Goal: Task Accomplishment & Management: Use online tool/utility

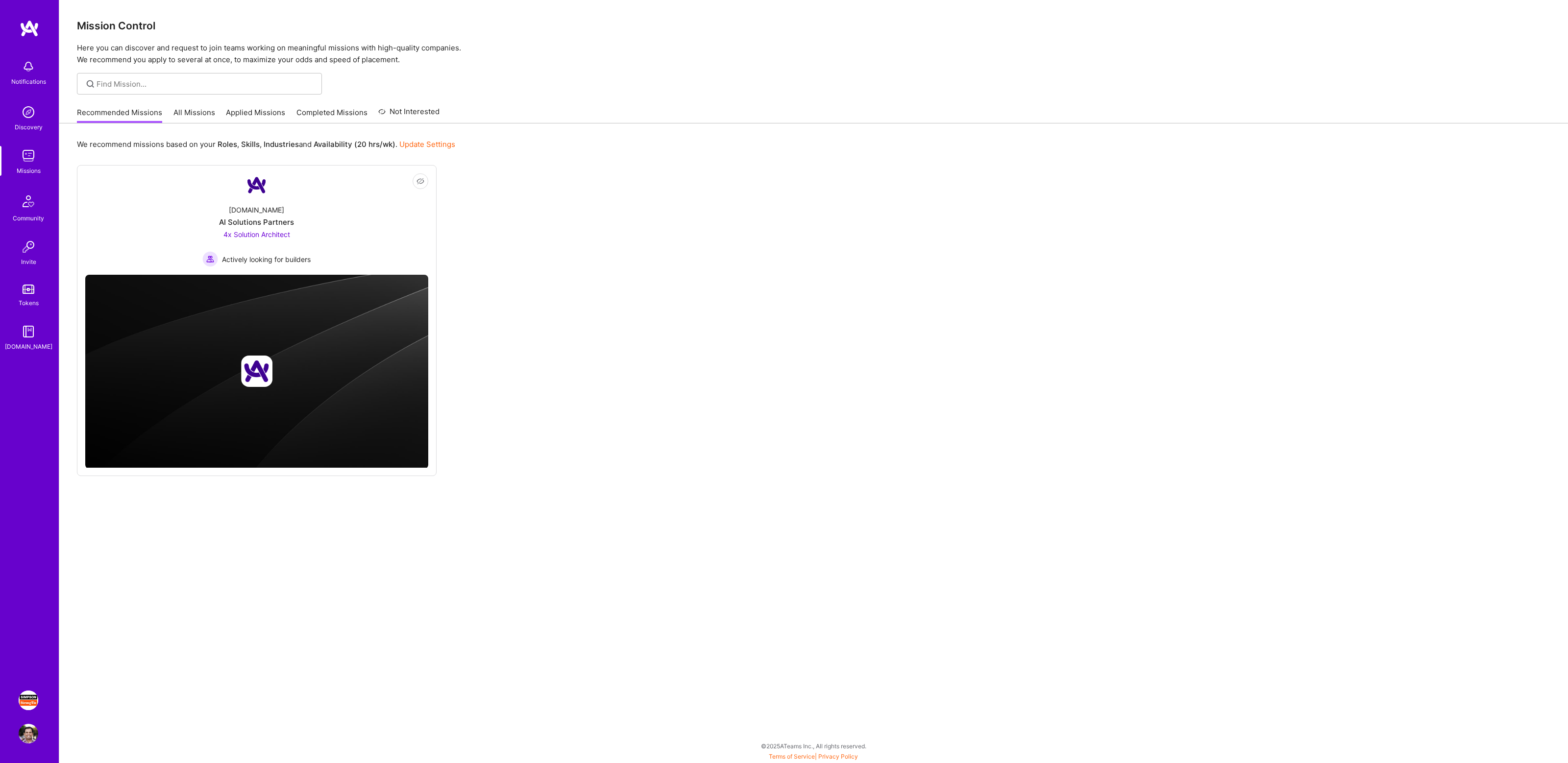
click at [32, 697] on img at bounding box center [29, 700] width 19 height 19
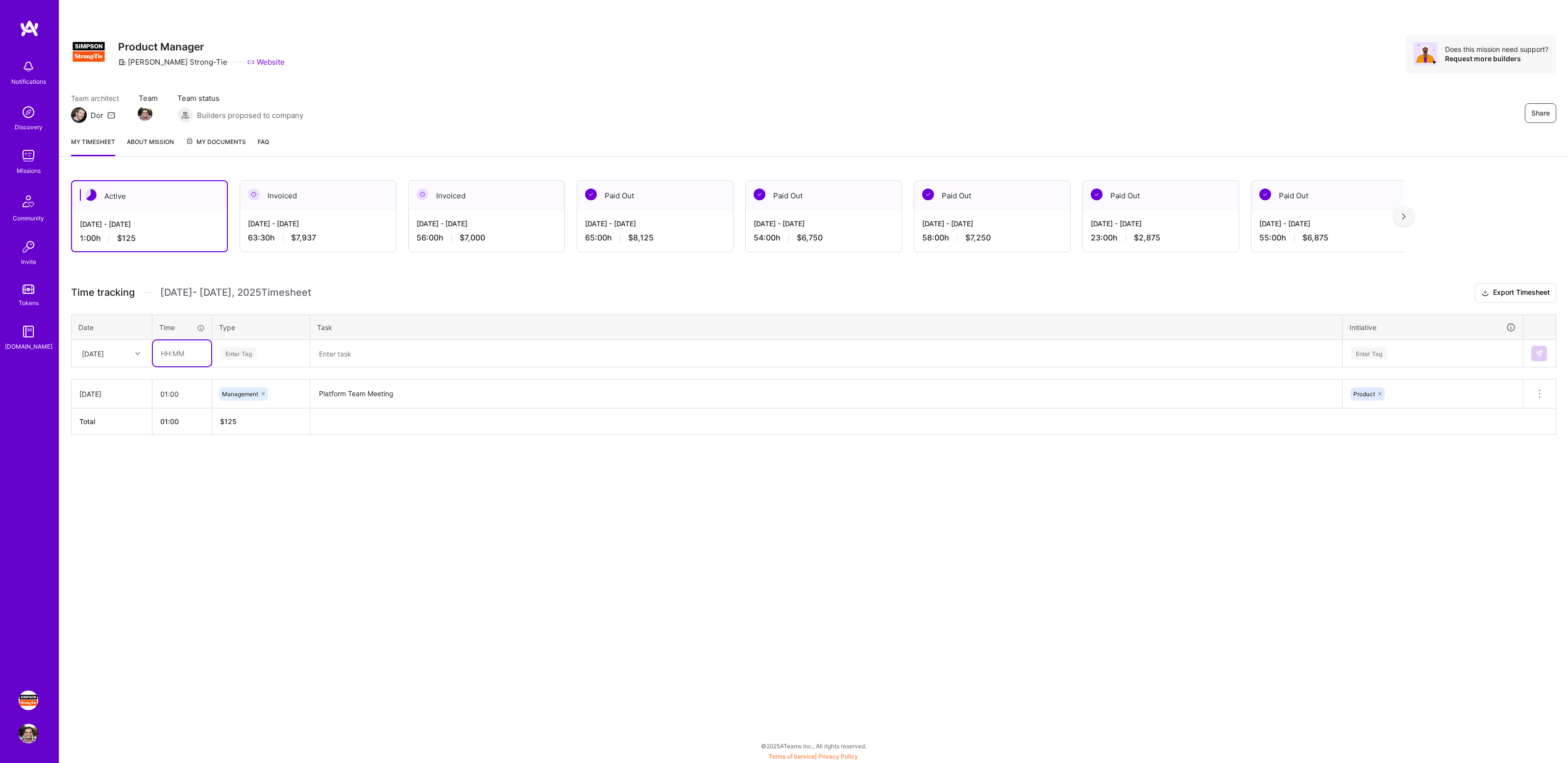
click at [167, 360] on input "text" at bounding box center [182, 353] width 58 height 26
type input "01:00"
type input "mana"
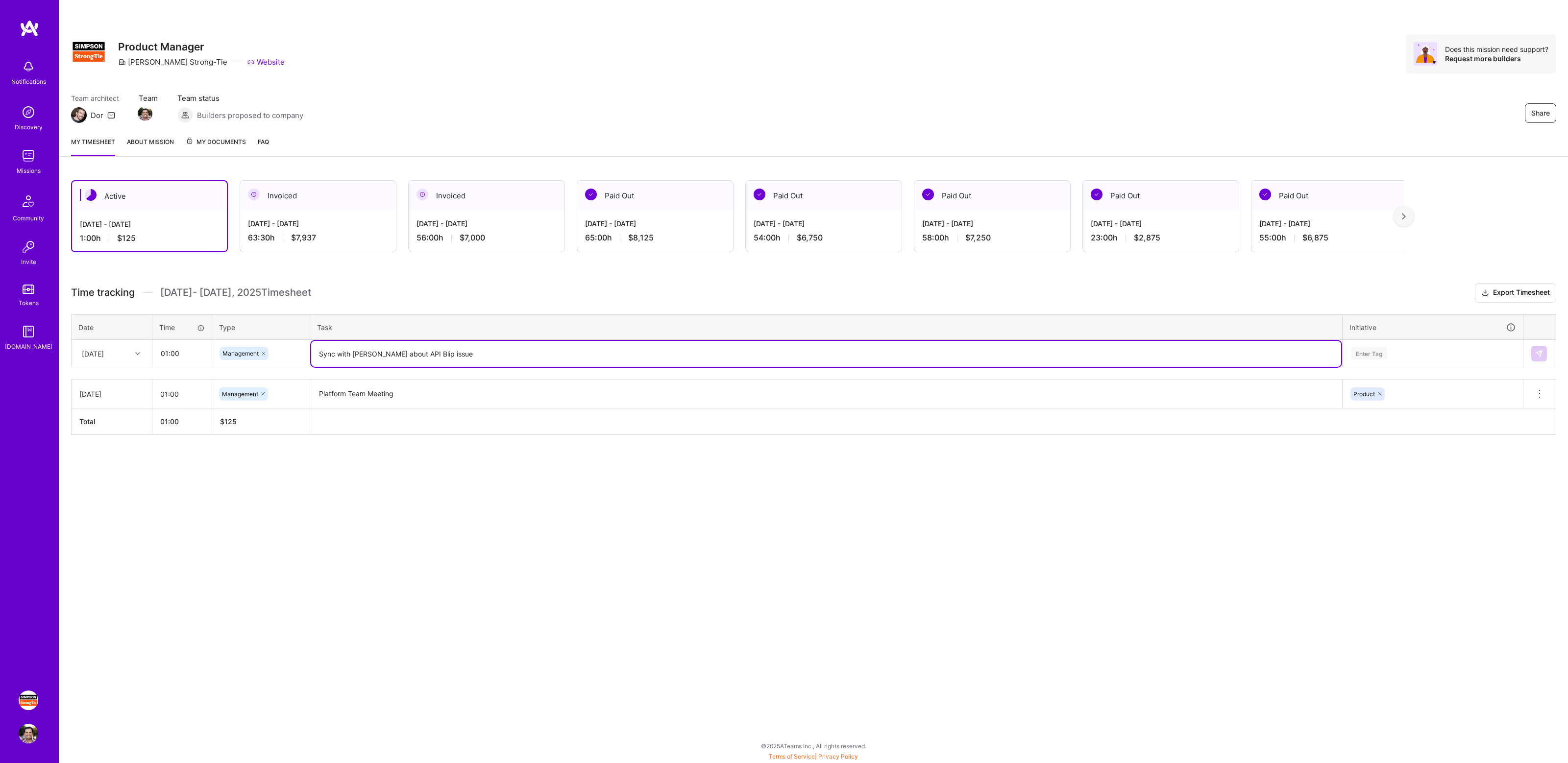
type textarea "Sync with [PERSON_NAME] about API Blip issue"
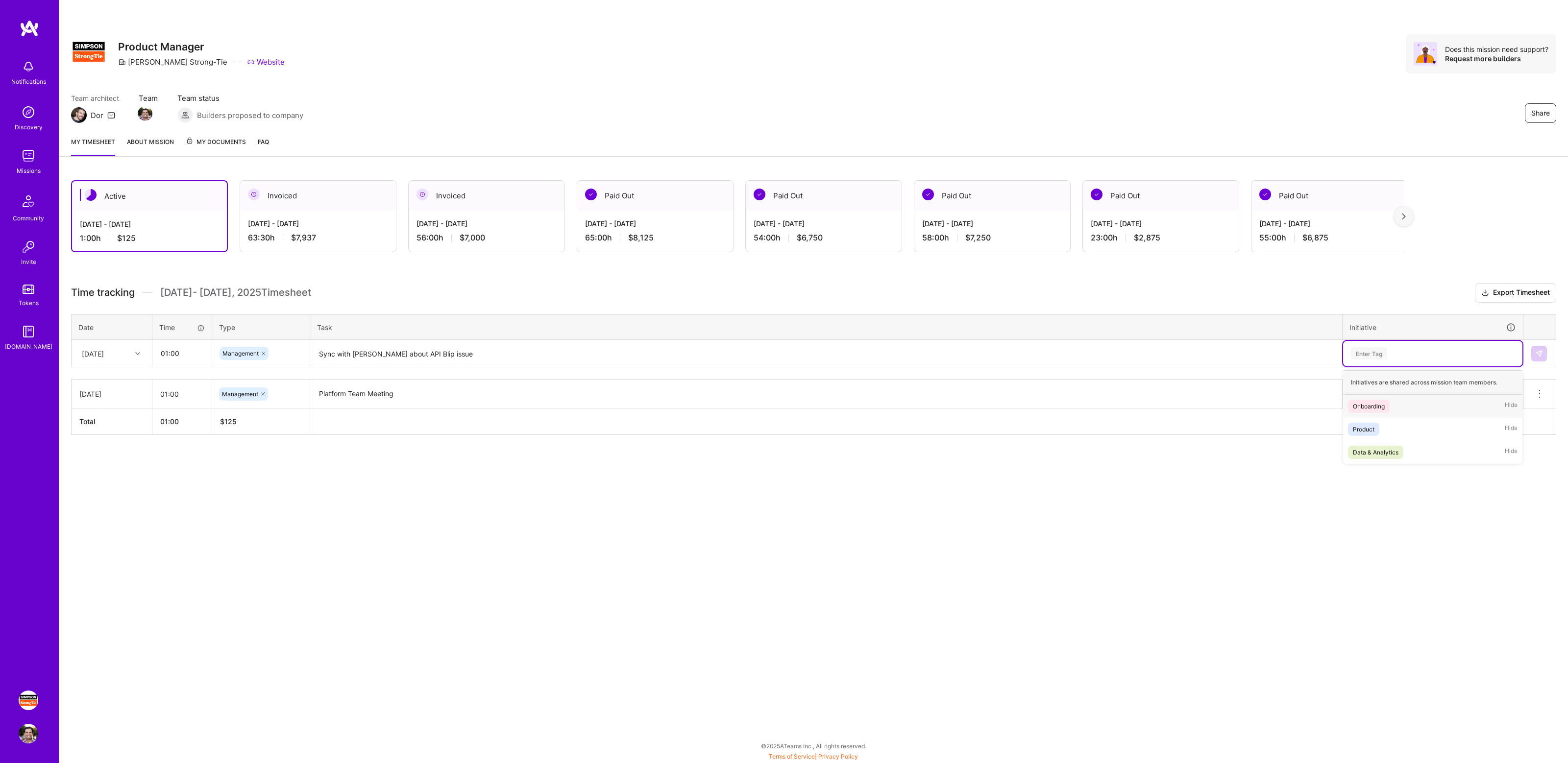
click at [1389, 353] on div "Enter Tag" at bounding box center [1433, 354] width 166 height 12
click at [1385, 421] on div "Product Hide" at bounding box center [1433, 430] width 180 height 23
click at [1541, 347] on button at bounding box center [1539, 354] width 16 height 16
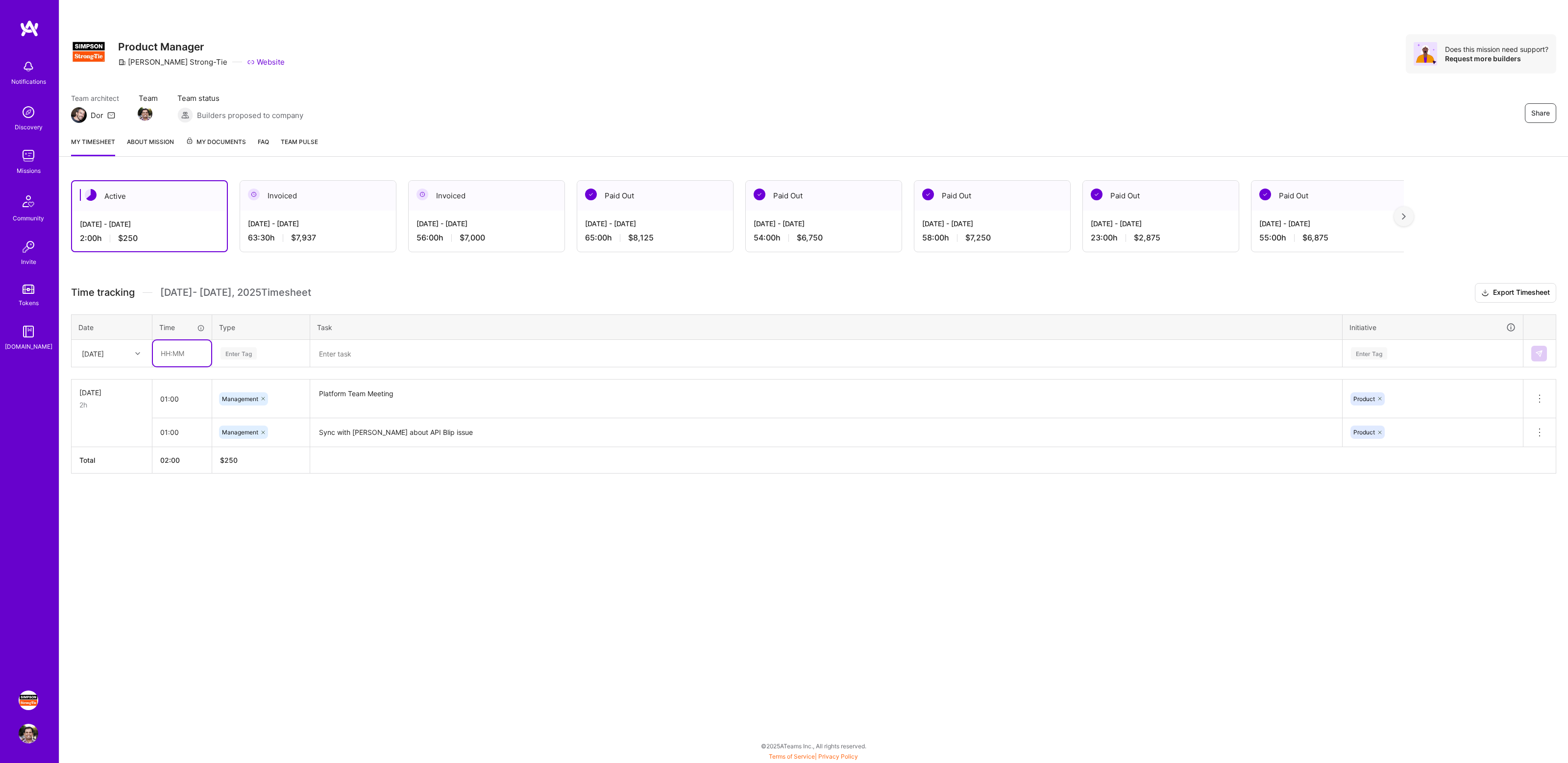
click at [189, 349] on input "text" at bounding box center [182, 353] width 58 height 26
type input "01:00"
type input "manage"
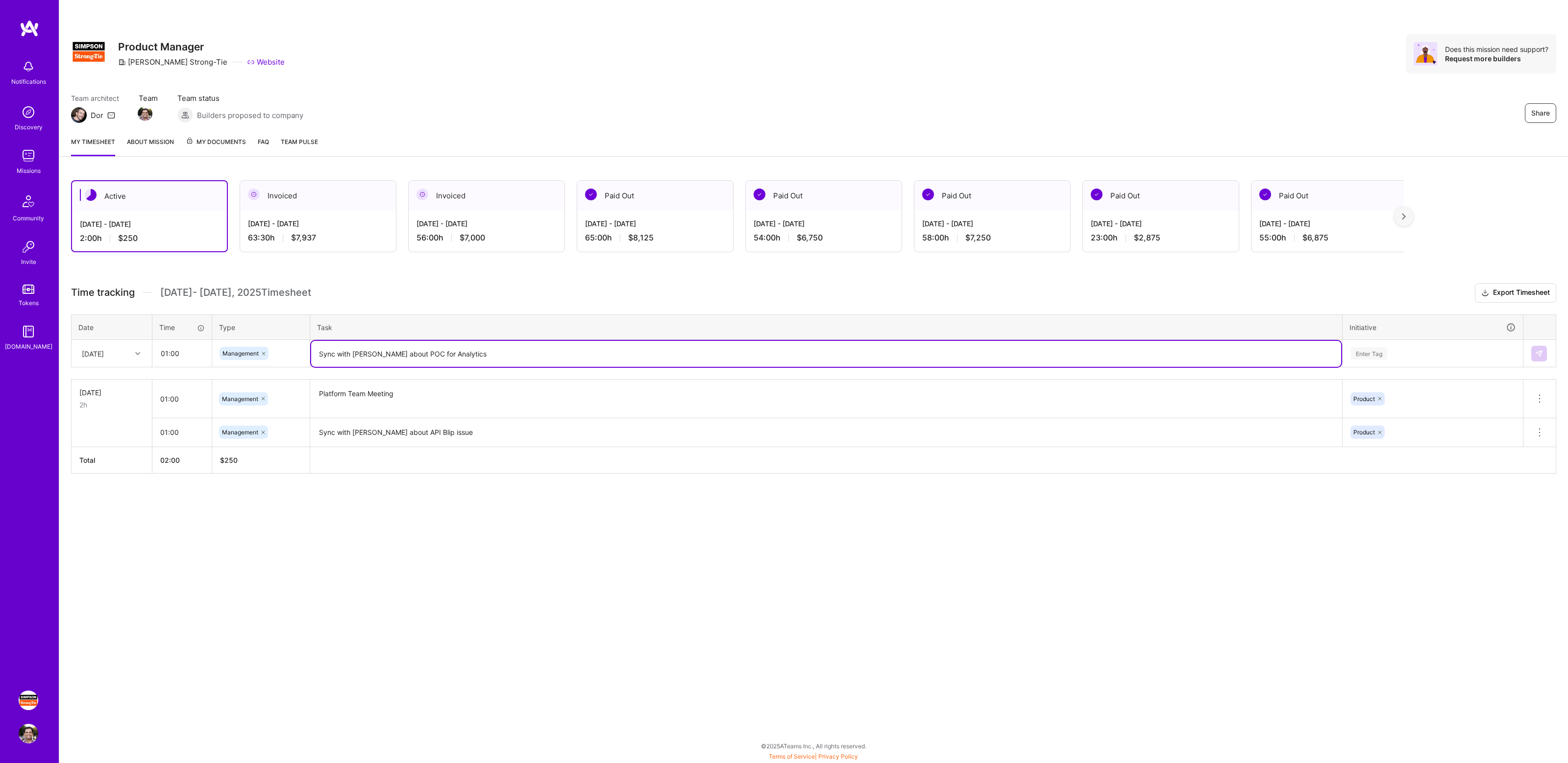
type textarea "Sync with [PERSON_NAME] about POC for Analytics"
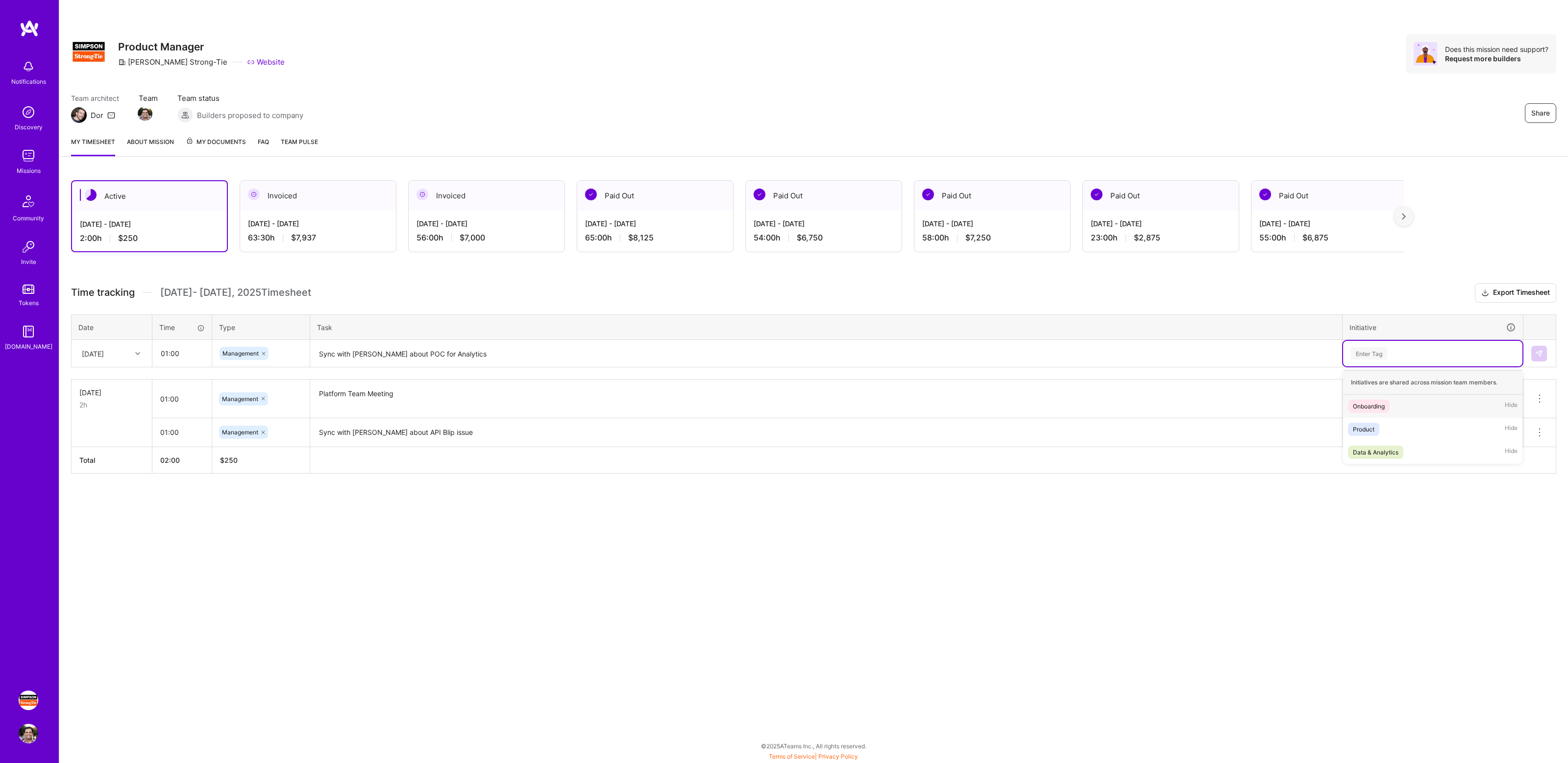
click at [1384, 356] on div "Enter Tag" at bounding box center [1369, 353] width 37 height 15
click at [1382, 423] on div "Product Hide" at bounding box center [1433, 430] width 180 height 23
click at [1536, 354] on img at bounding box center [1539, 354] width 8 height 8
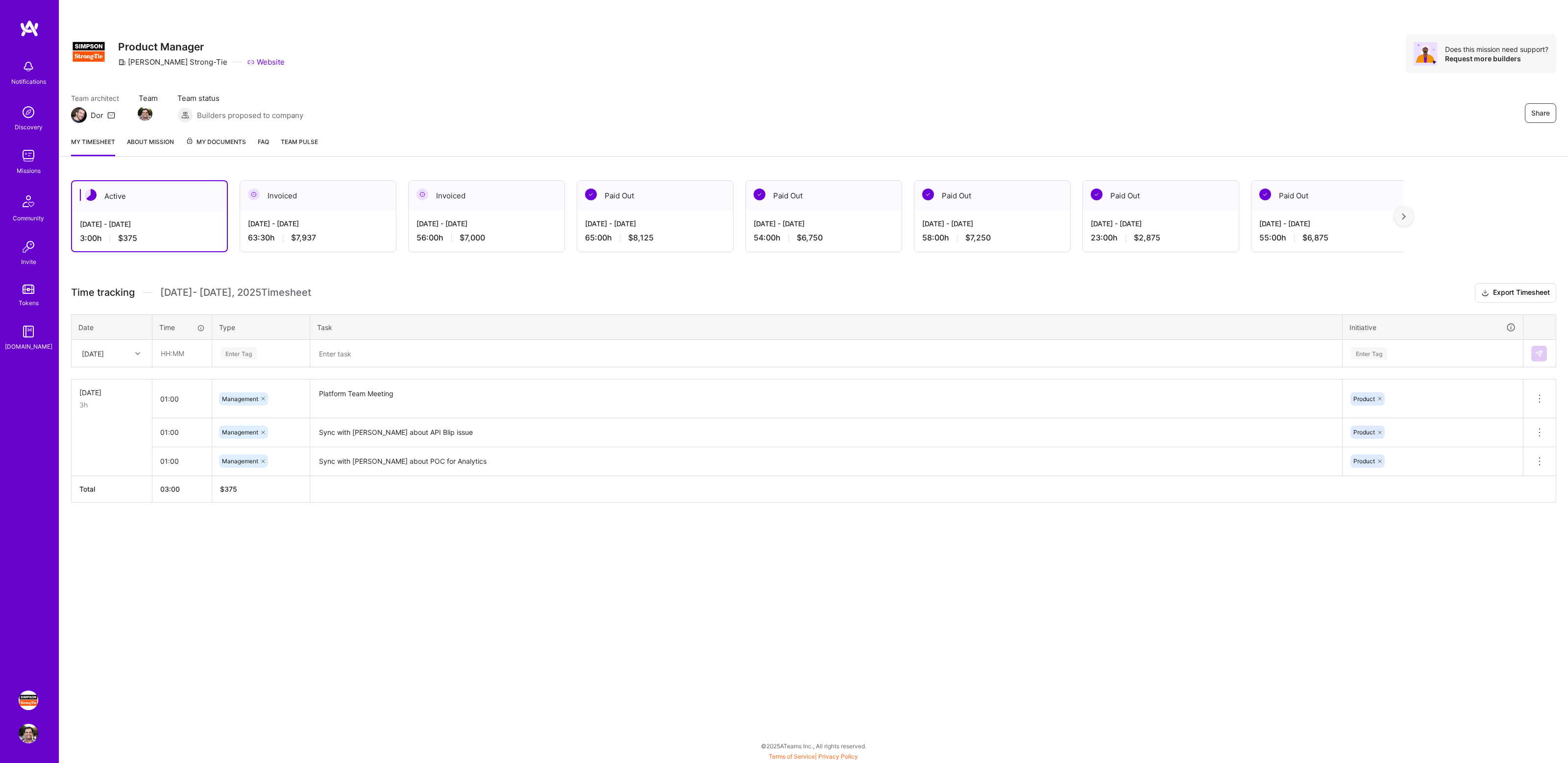
click at [388, 288] on h3 "Time tracking [DATE] - [DATE] Timesheet Export Timesheet" at bounding box center [814, 293] width 1485 height 19
click at [467, 284] on h3 "Time tracking [DATE] - [DATE] Timesheet Export Timesheet" at bounding box center [814, 293] width 1485 height 19
